Goal: Task Accomplishment & Management: Manage account settings

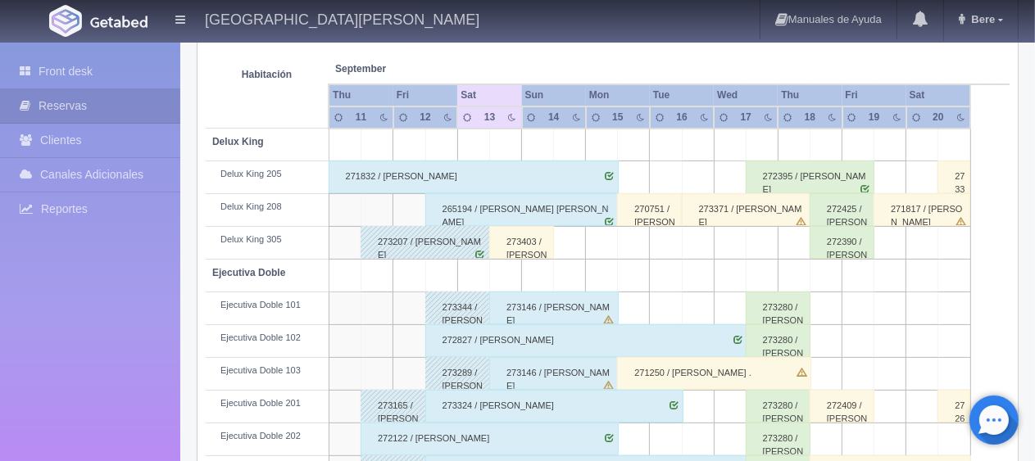
click at [510, 226] on div "273403 / [PERSON_NAME]" at bounding box center [521, 242] width 65 height 33
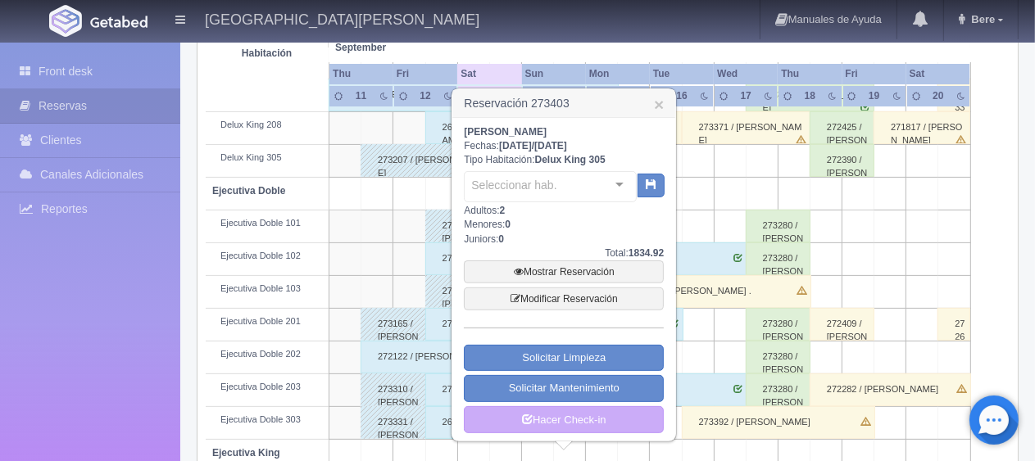
scroll to position [546, 0]
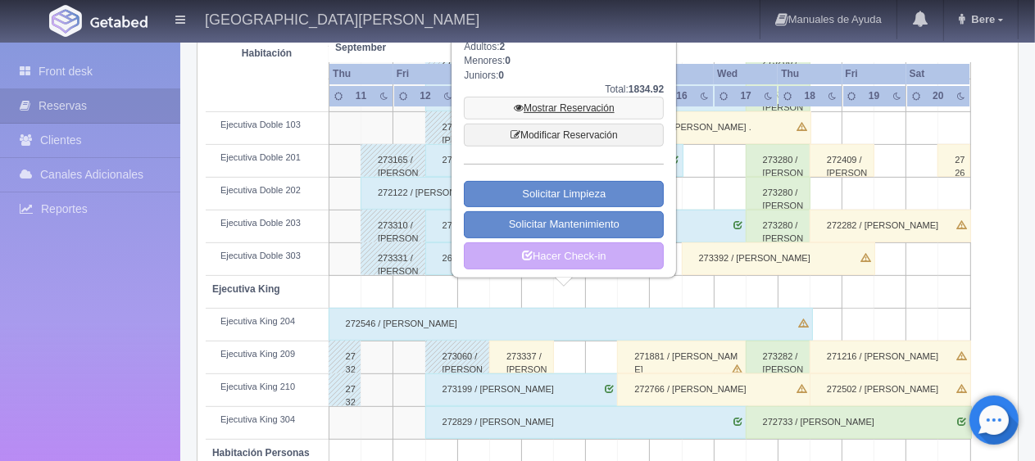
click at [564, 108] on link "Mostrar Reservación" at bounding box center [564, 108] width 200 height 23
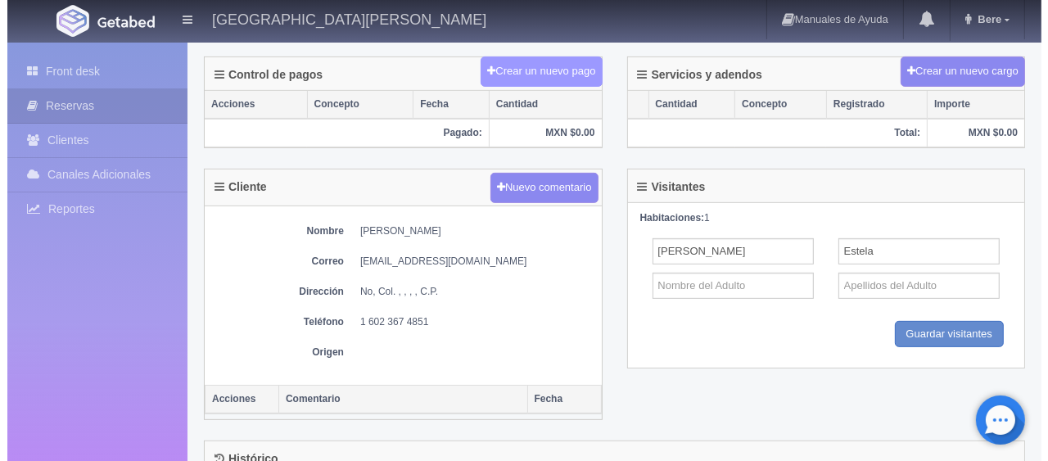
scroll to position [328, 0]
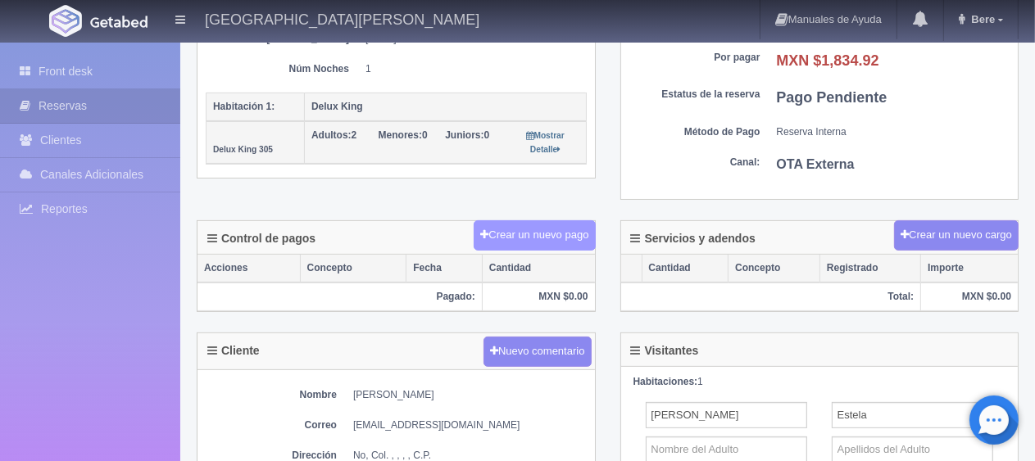
click at [532, 239] on button "Crear un nuevo pago" at bounding box center [533, 235] width 121 height 30
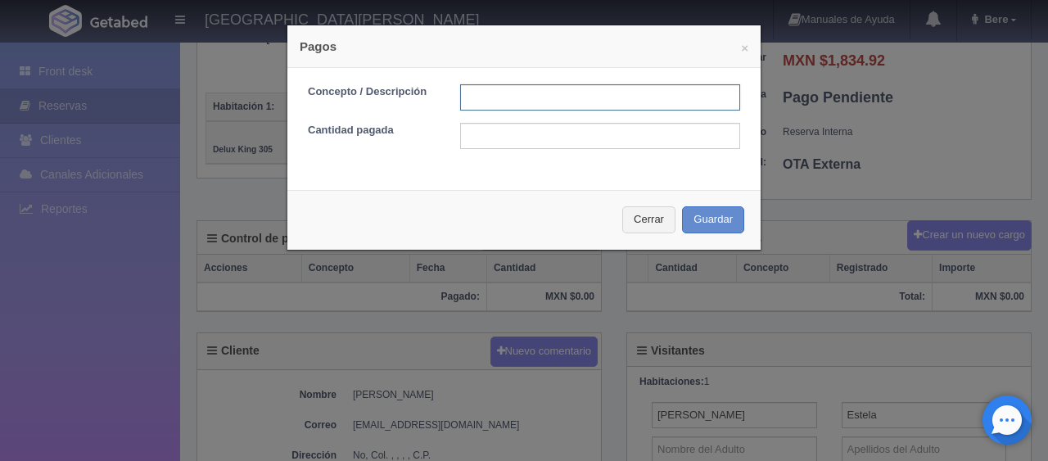
click at [559, 93] on input "text" at bounding box center [600, 97] width 280 height 26
type input "Total Tarjeta"
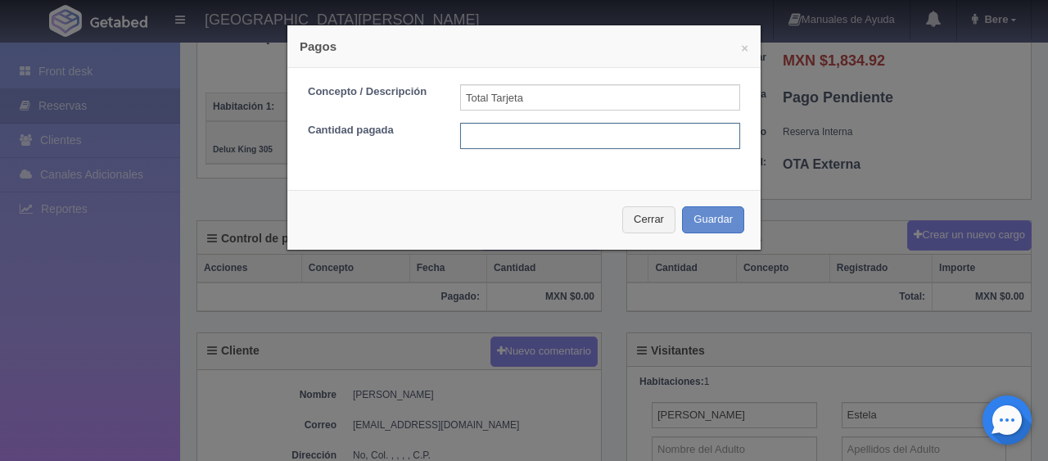
click at [587, 132] on input "text" at bounding box center [600, 136] width 280 height 26
type input "1834.92"
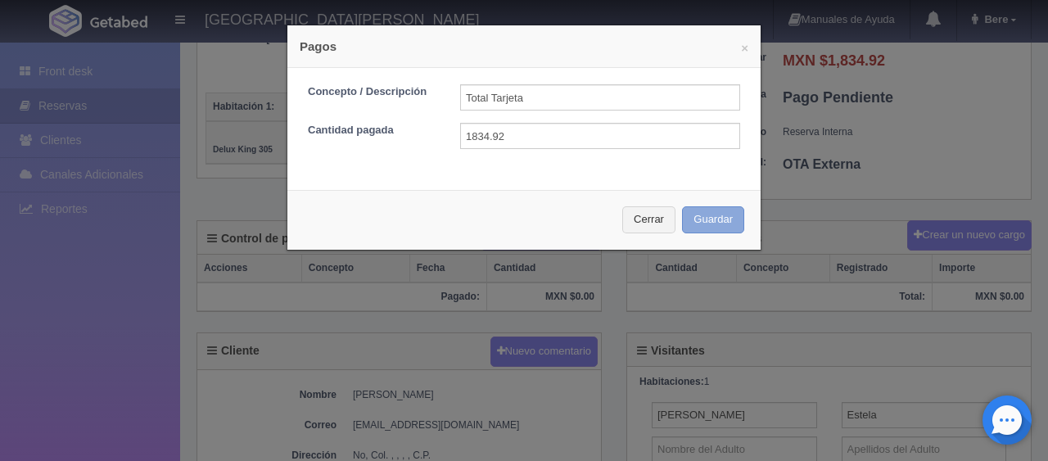
click at [693, 222] on button "Guardar" at bounding box center [713, 219] width 62 height 27
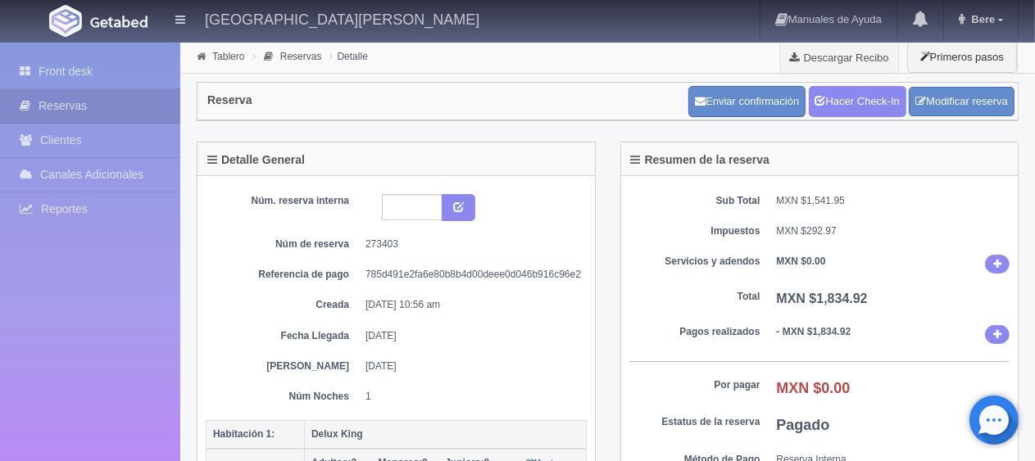
click at [872, 187] on div "Sub Total MXN $1,541.95 Impuestos MXN $292.97 Servicios y adendos MXN $0.00 Tot…" at bounding box center [819, 351] width 397 height 351
click at [865, 93] on link "Hacer Check-In" at bounding box center [856, 101] width 97 height 31
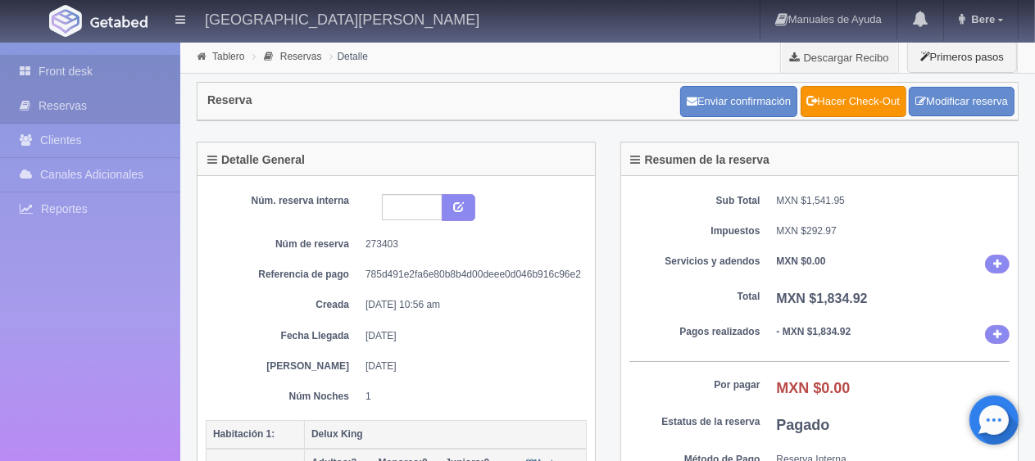
click at [93, 54] on div "Front desk Reservas Clientes Canales Adicionales [GEOGRAPHIC_DATA] Reportes Rep…" at bounding box center [90, 273] width 180 height 461
click at [90, 61] on link "Front desk" at bounding box center [90, 72] width 180 height 34
